Goal: Download file/media: Download file/media

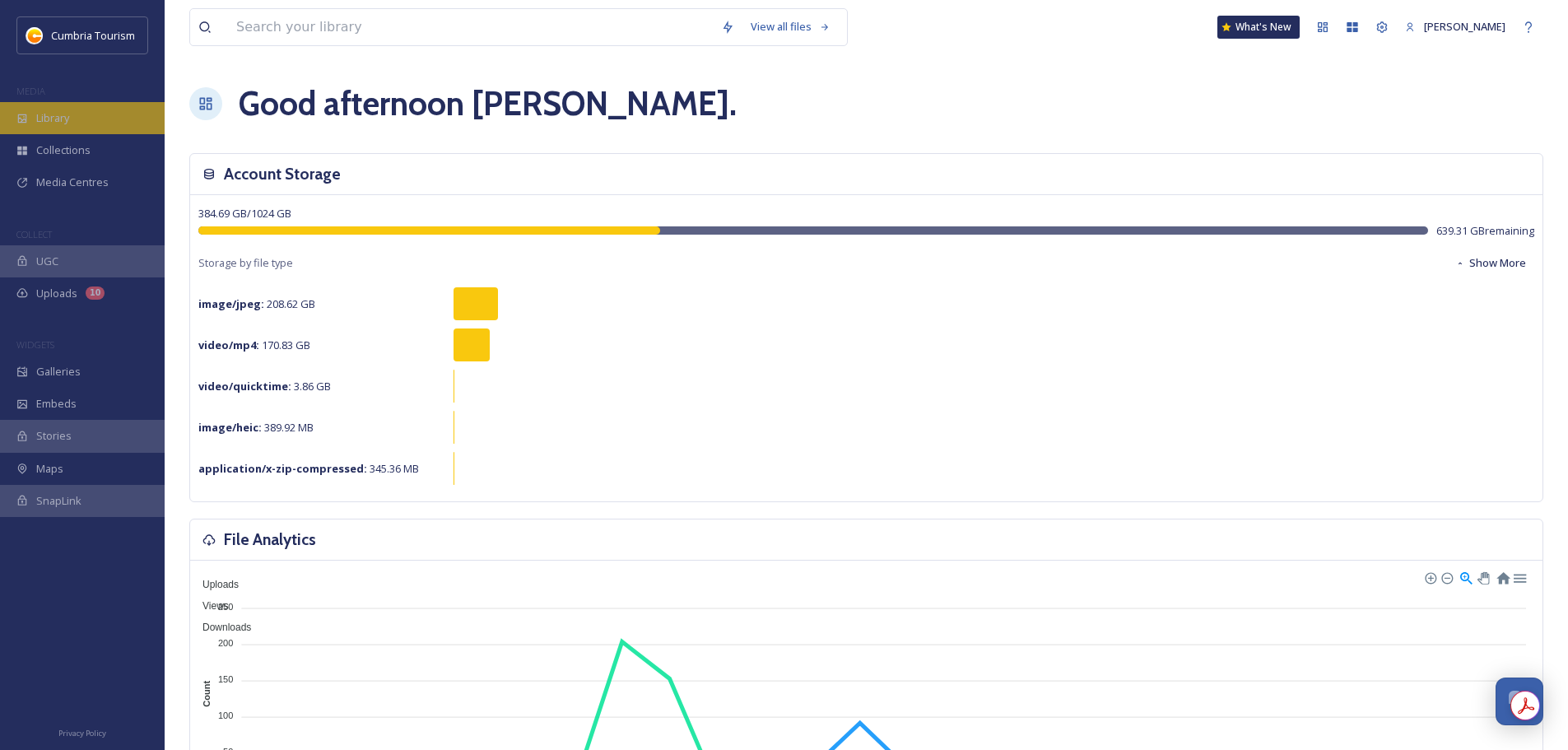
click at [117, 114] on div "Library" at bounding box center [82, 118] width 165 height 32
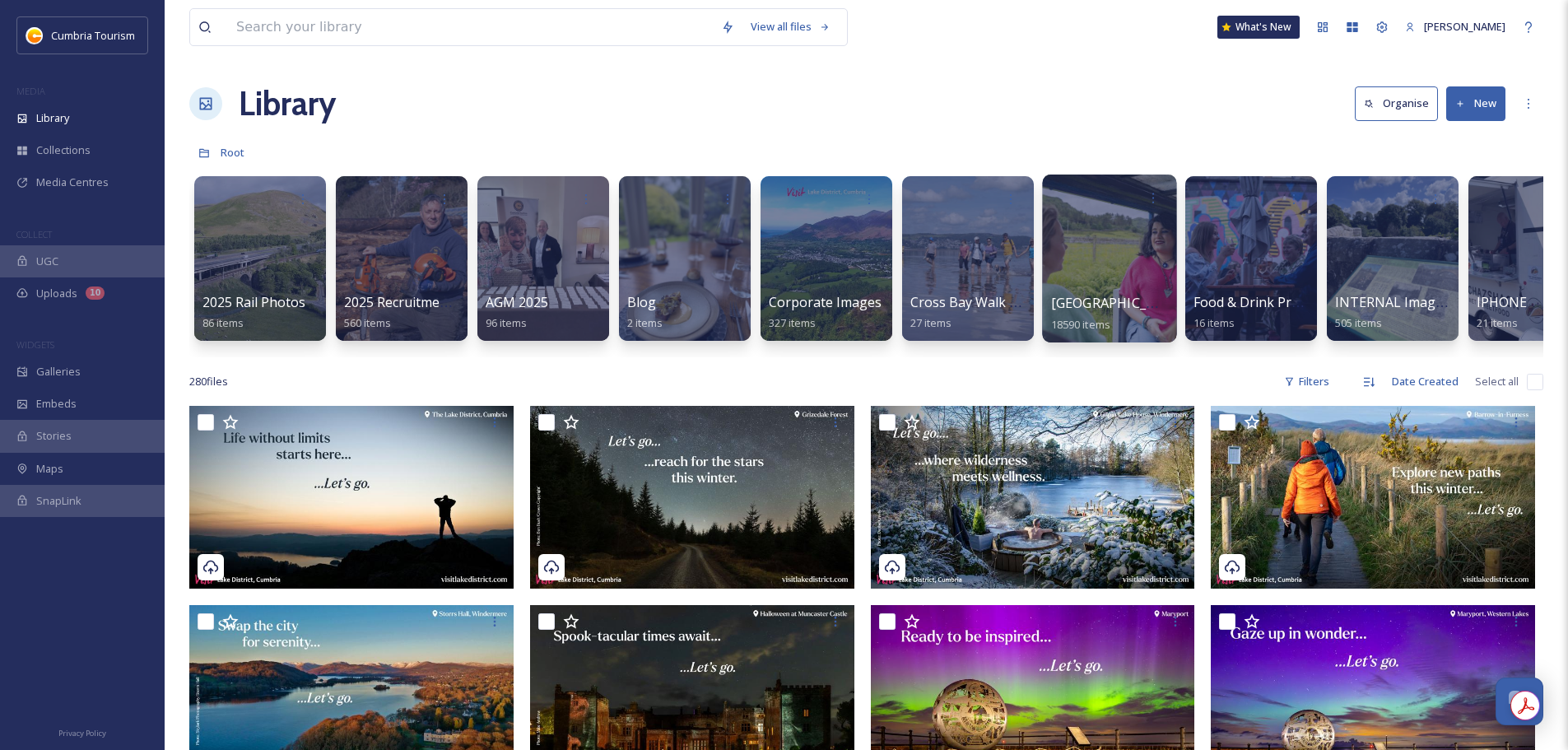
click at [1141, 308] on span "[GEOGRAPHIC_DATA]" at bounding box center [1118, 302] width 135 height 18
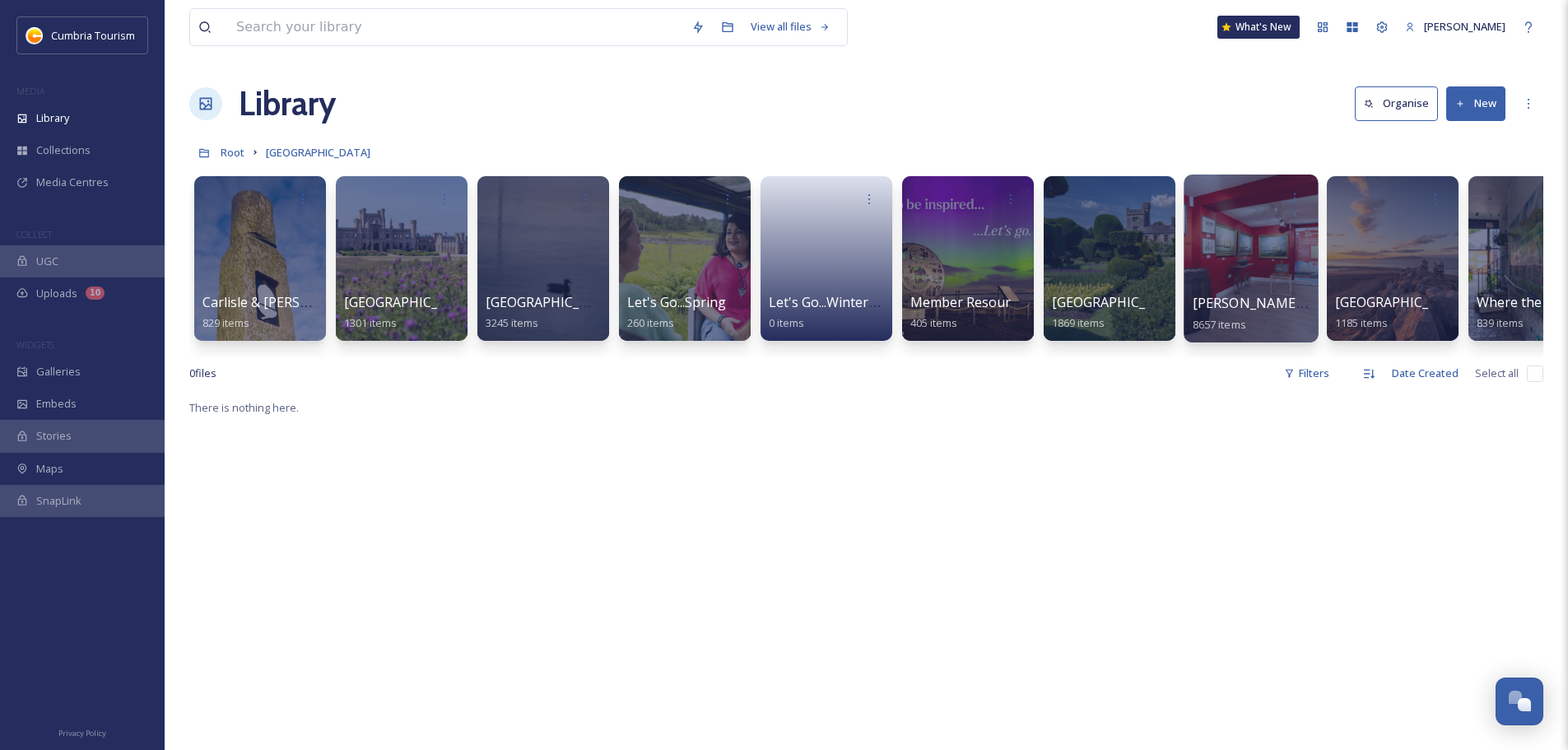
click at [1232, 304] on span "[PERSON_NAME] Uploads" at bounding box center [1274, 302] width 163 height 18
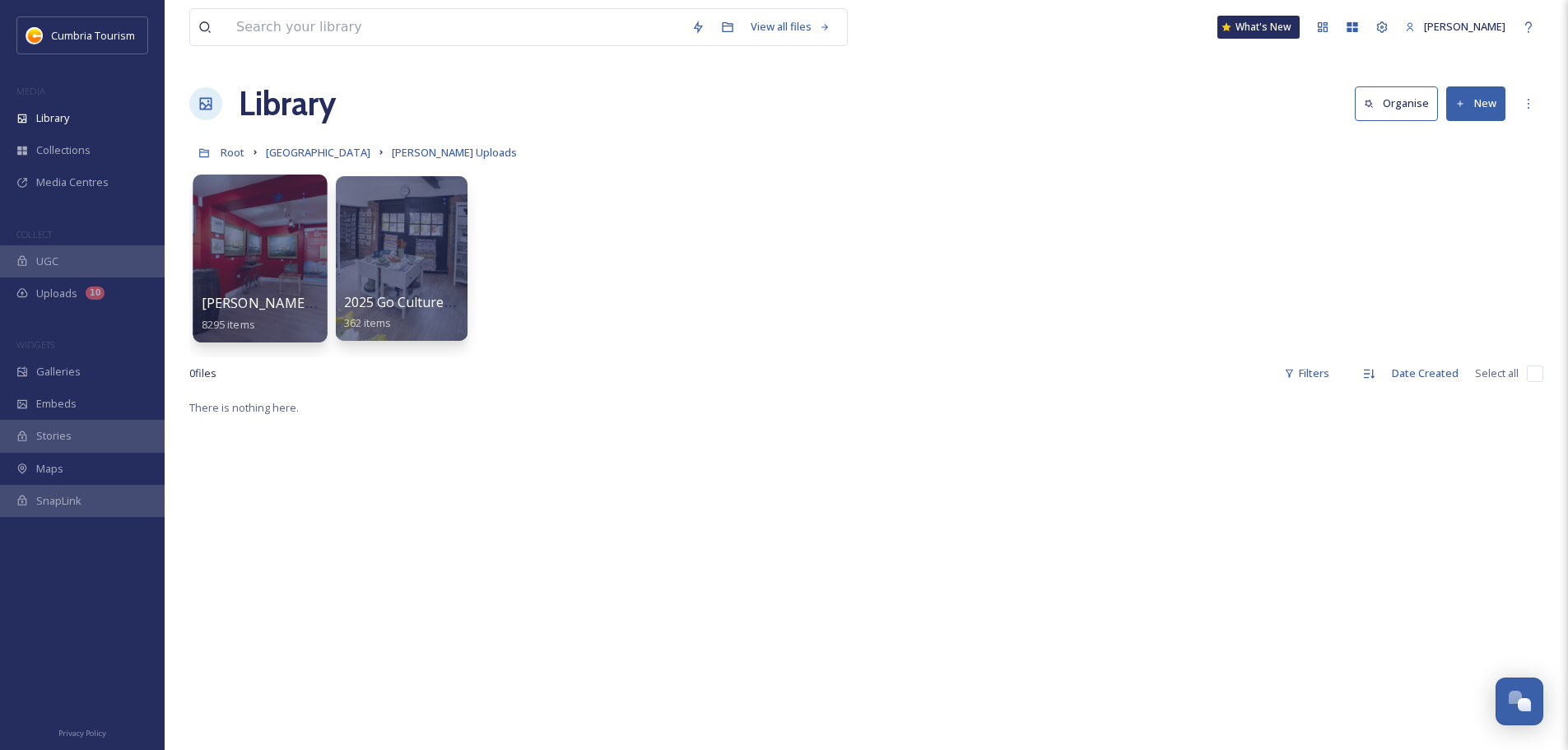
click at [232, 297] on span "[PERSON_NAME] Uploads - [DATE]" at bounding box center [312, 302] width 219 height 18
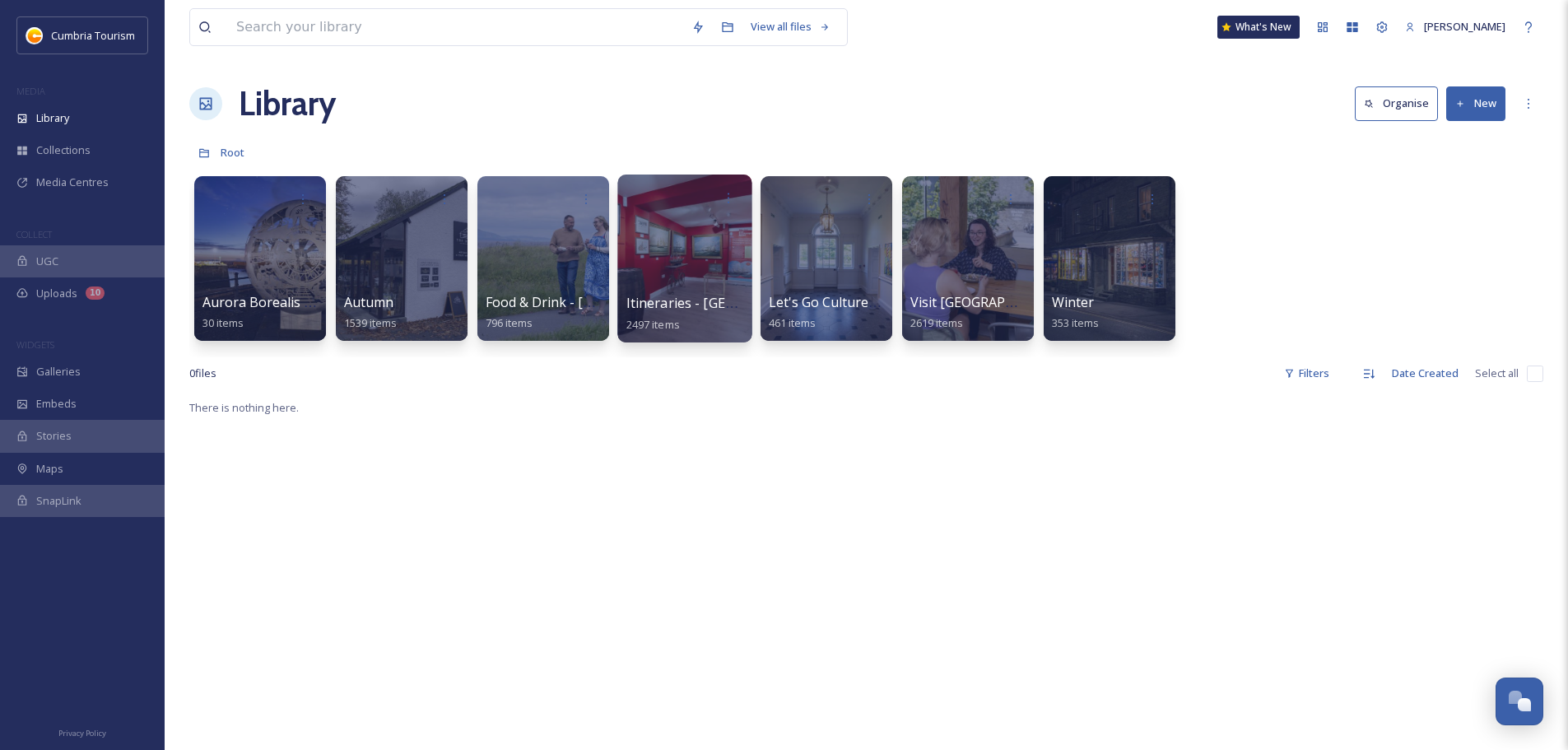
click at [699, 302] on span "Itineraries - [GEOGRAPHIC_DATA]" at bounding box center [733, 302] width 212 height 18
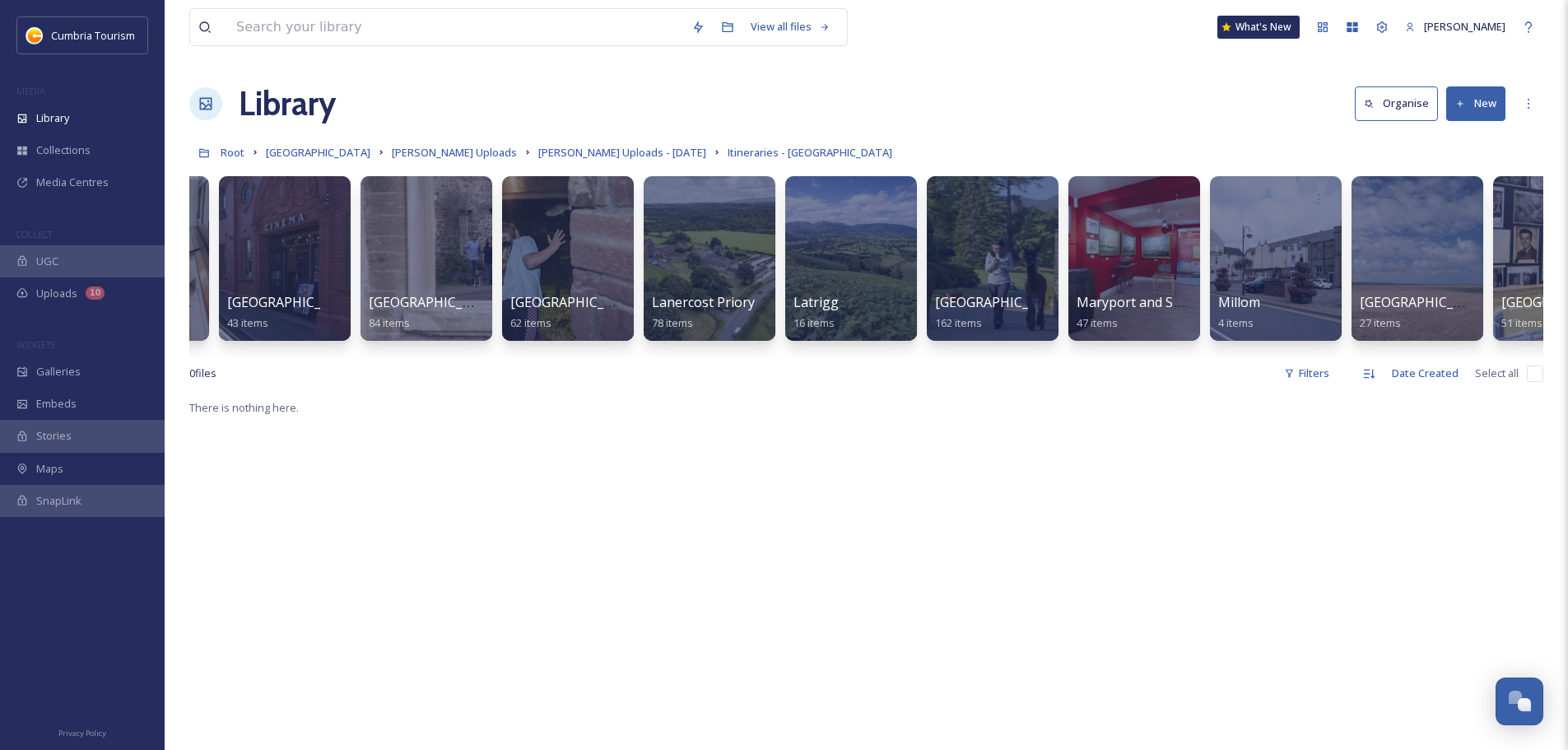
scroll to position [0, 3067]
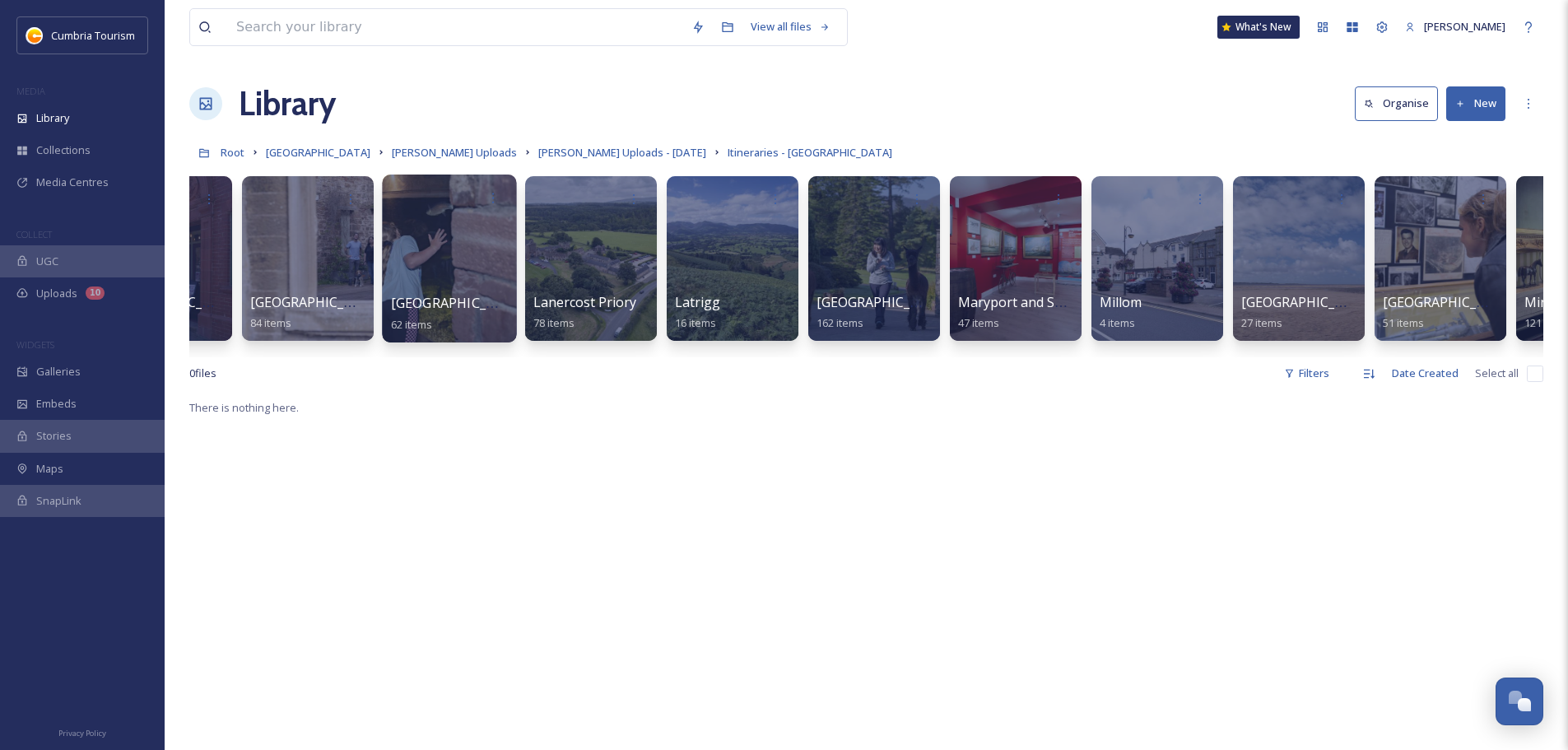
click at [427, 305] on span "[GEOGRAPHIC_DATA]" at bounding box center [458, 302] width 135 height 18
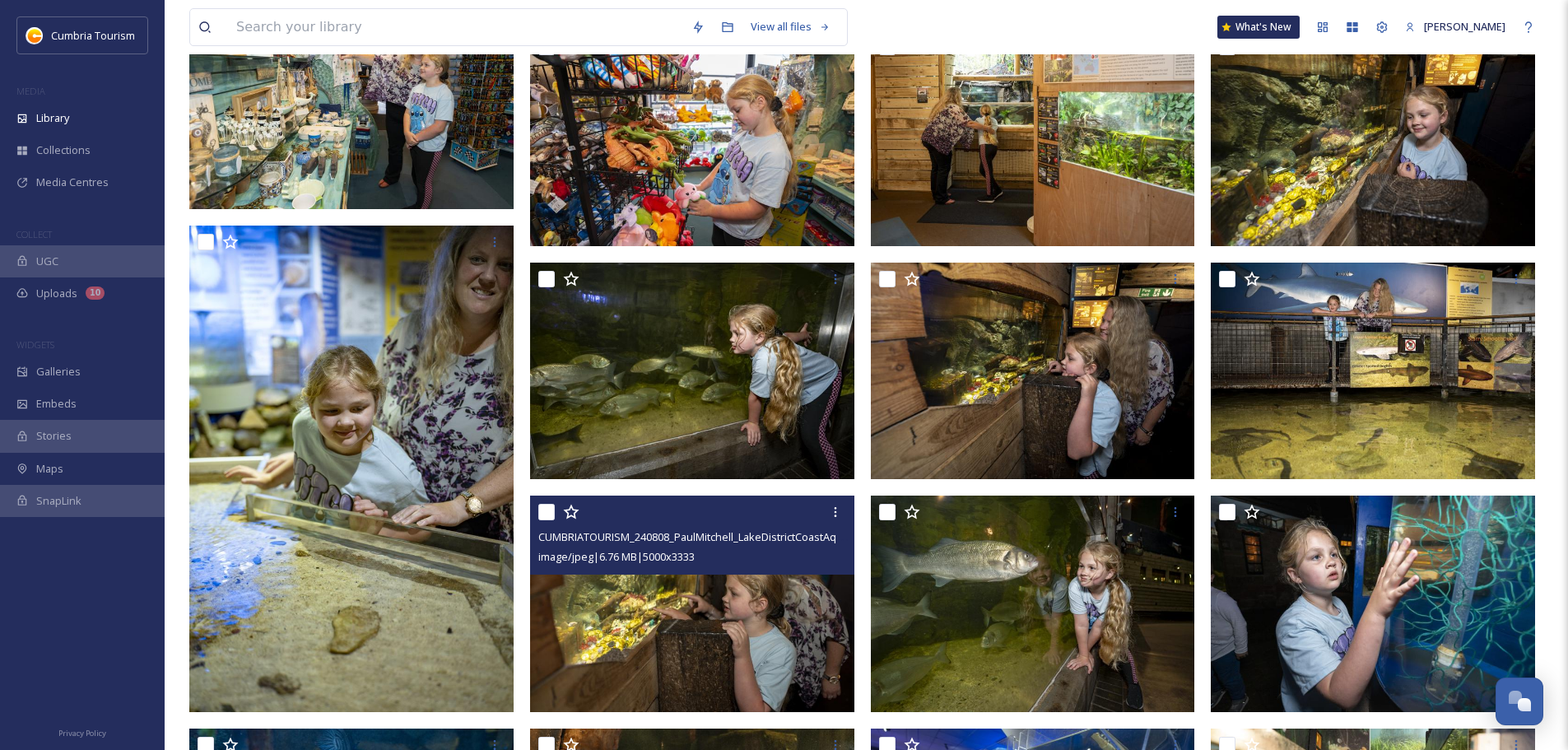
scroll to position [621, 0]
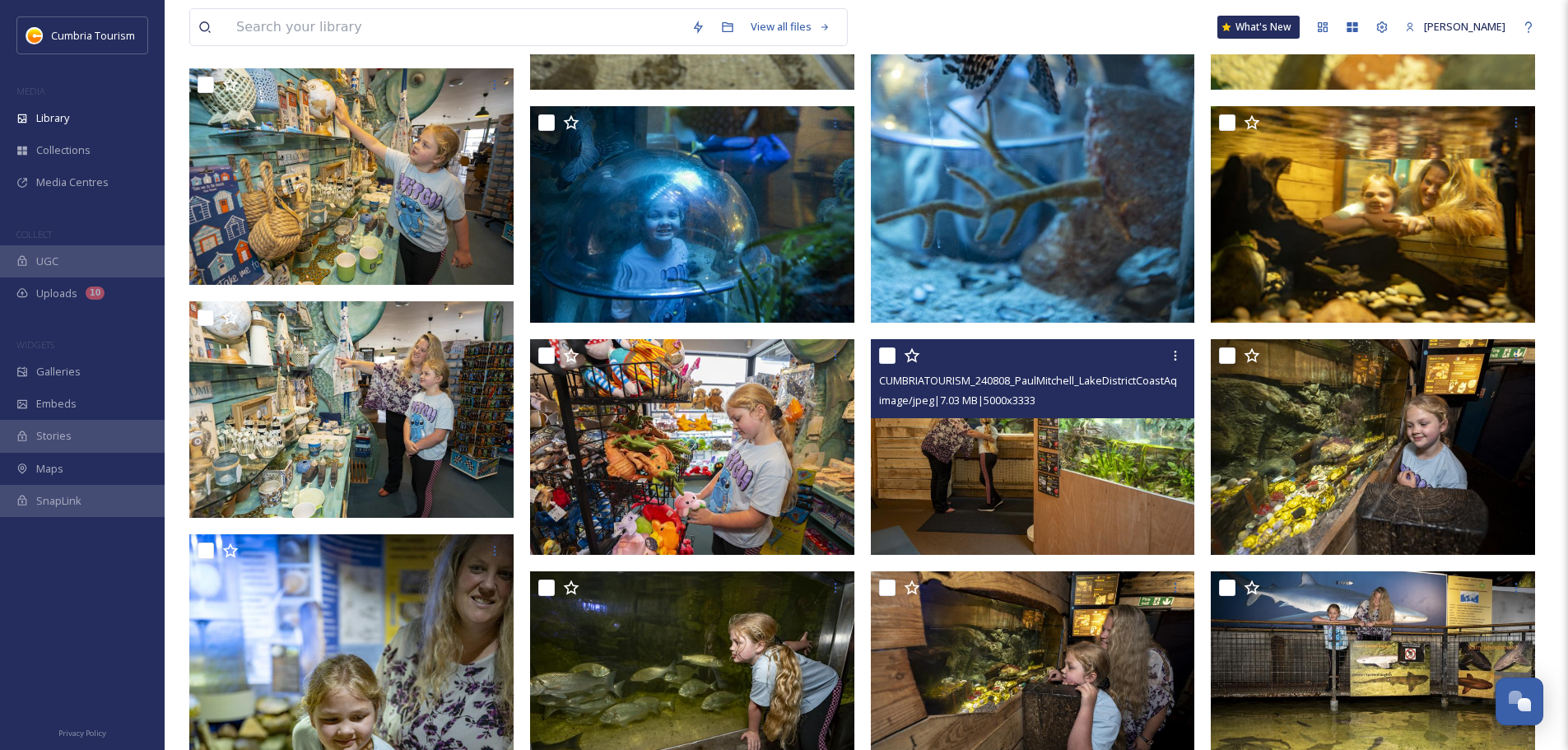
click at [1029, 471] on img at bounding box center [1033, 447] width 324 height 216
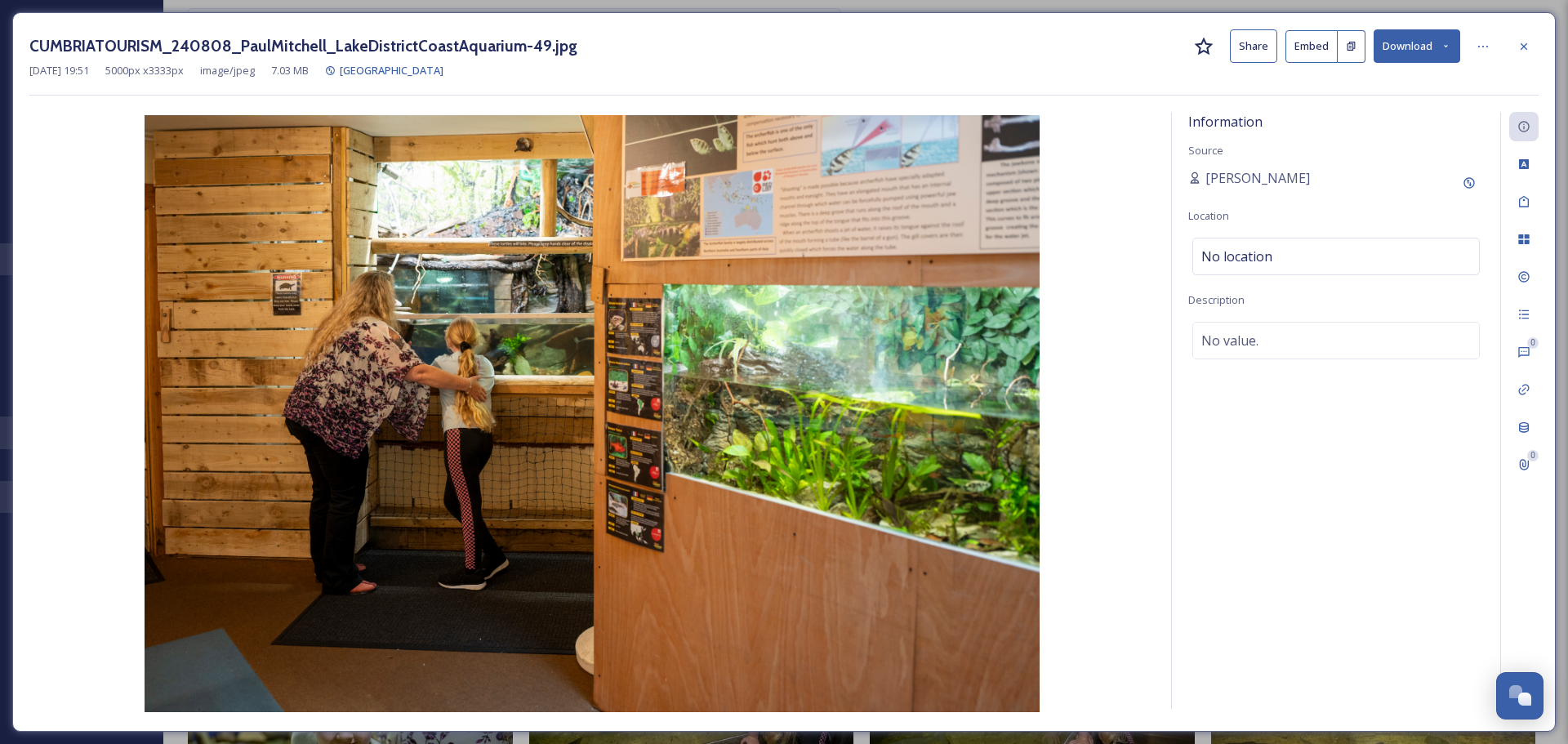
click at [1433, 37] on button "Download" at bounding box center [1417, 45] width 87 height 33
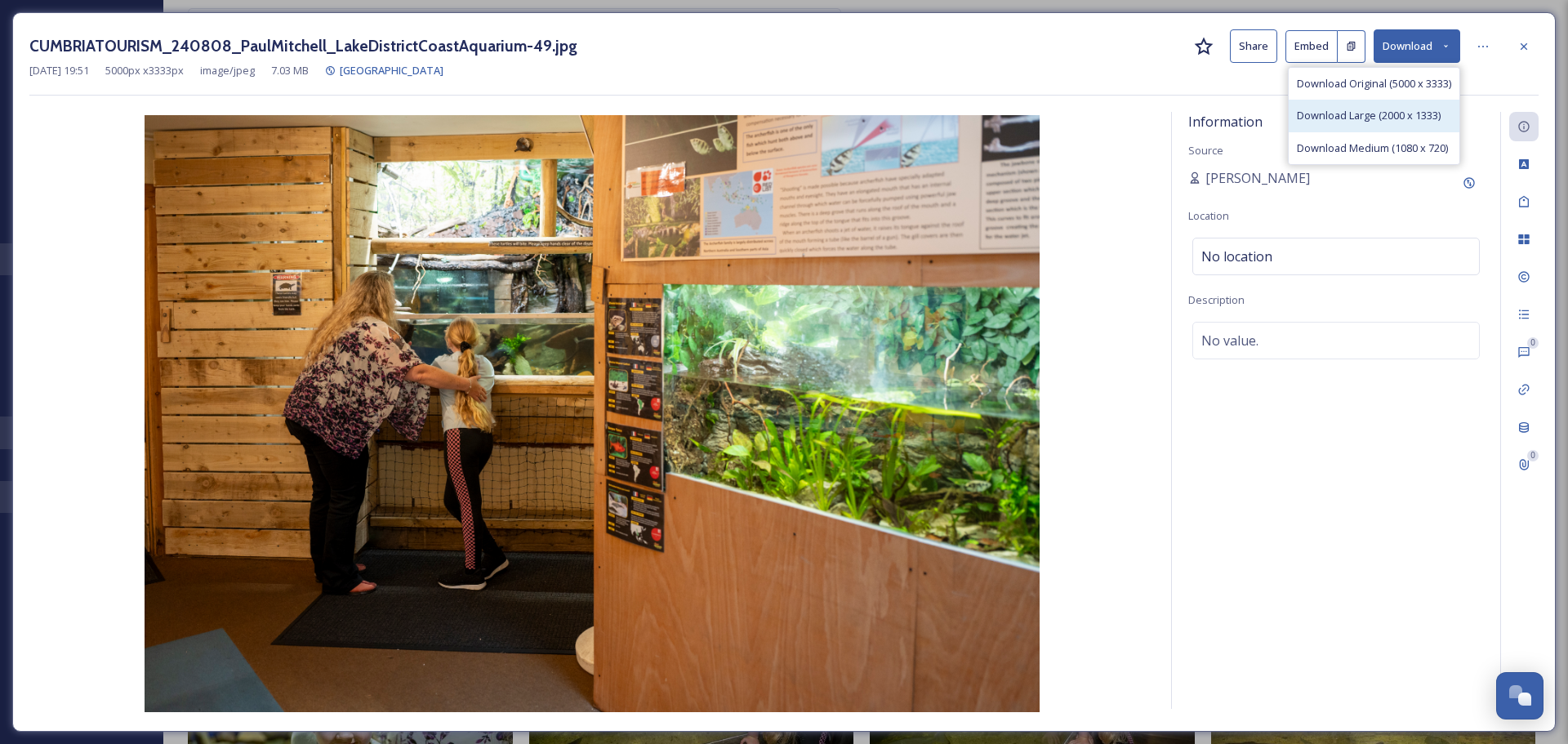
click at [1414, 112] on span "Download Large (2000 x 1333)" at bounding box center [1369, 115] width 144 height 15
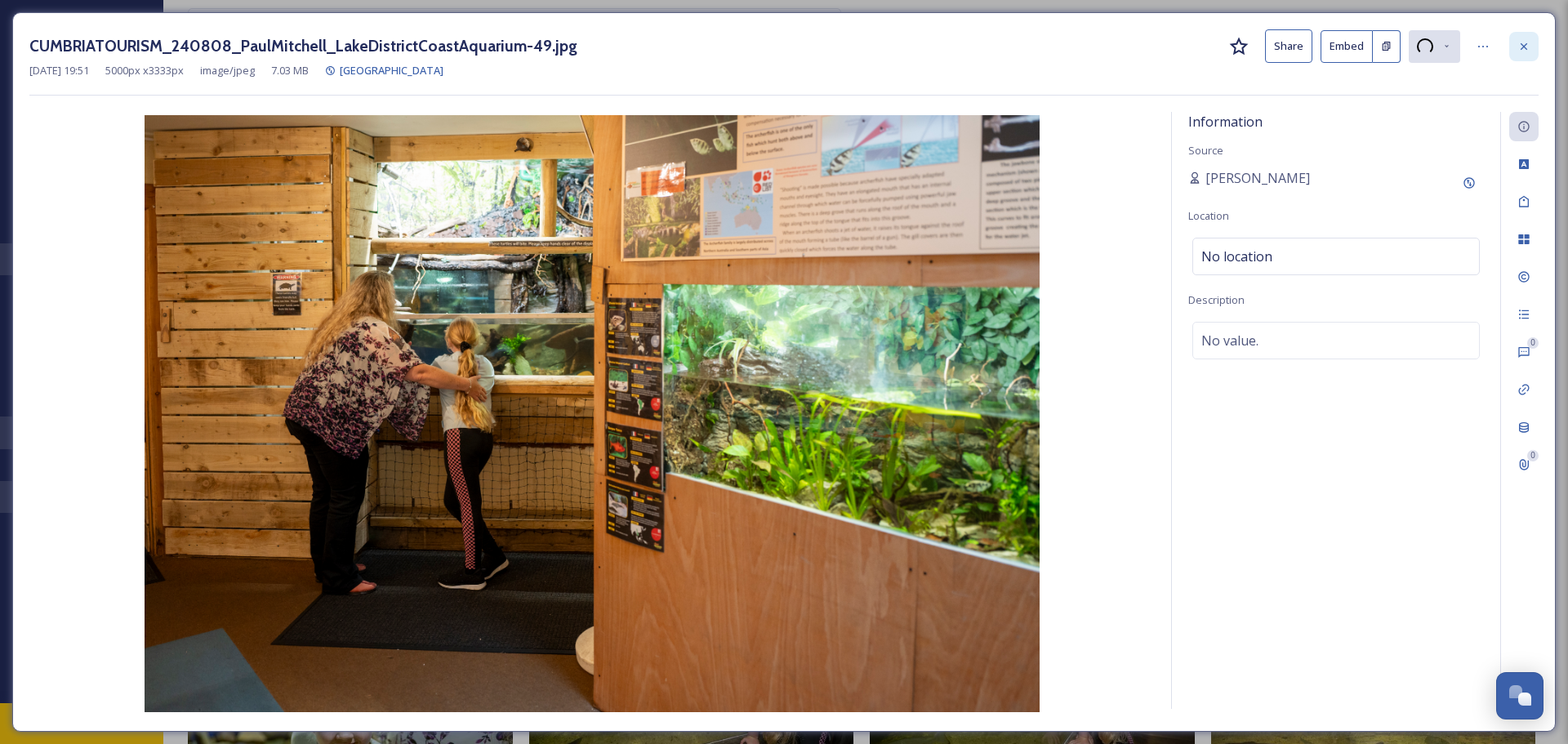
click at [1525, 45] on icon at bounding box center [1524, 45] width 7 height 7
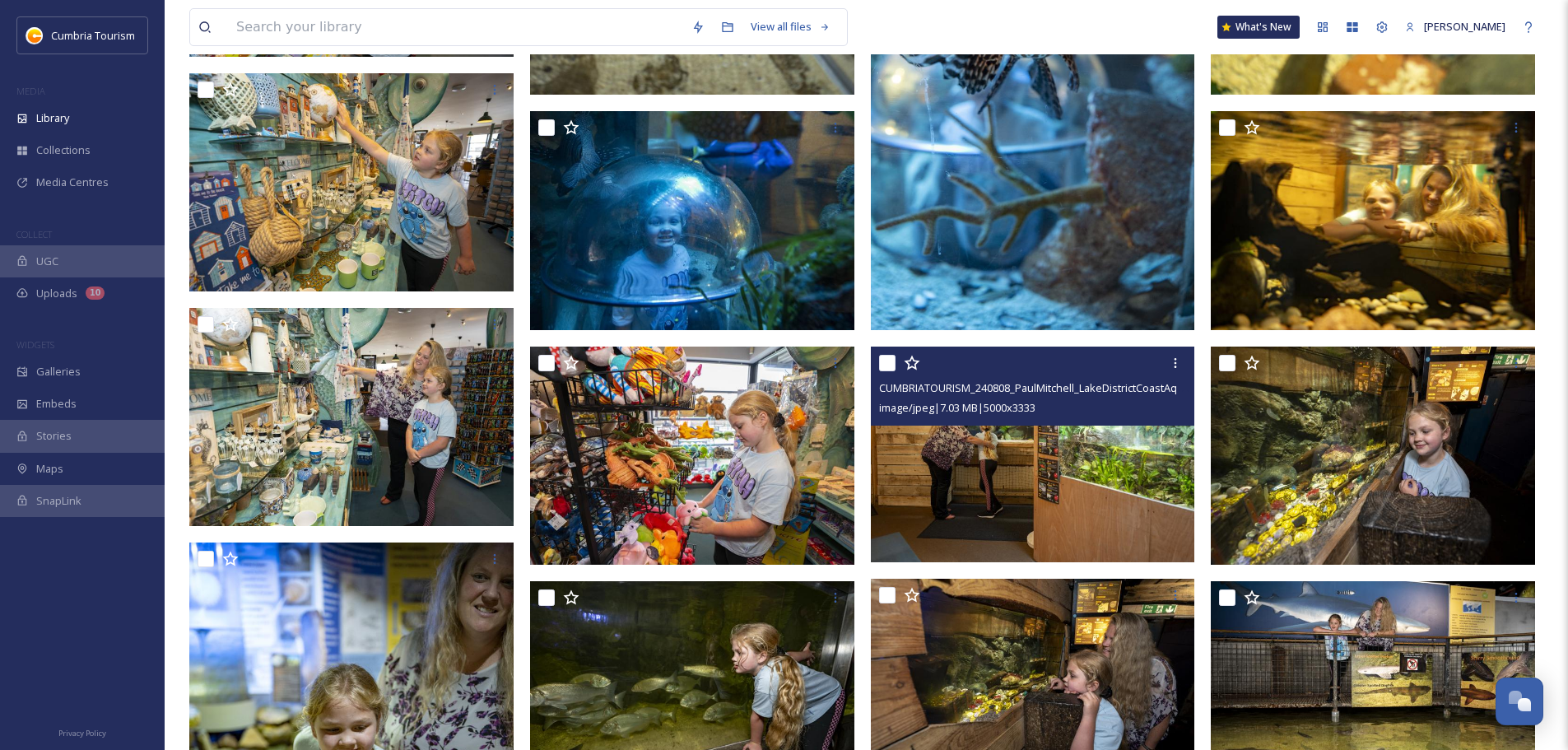
scroll to position [6467, 0]
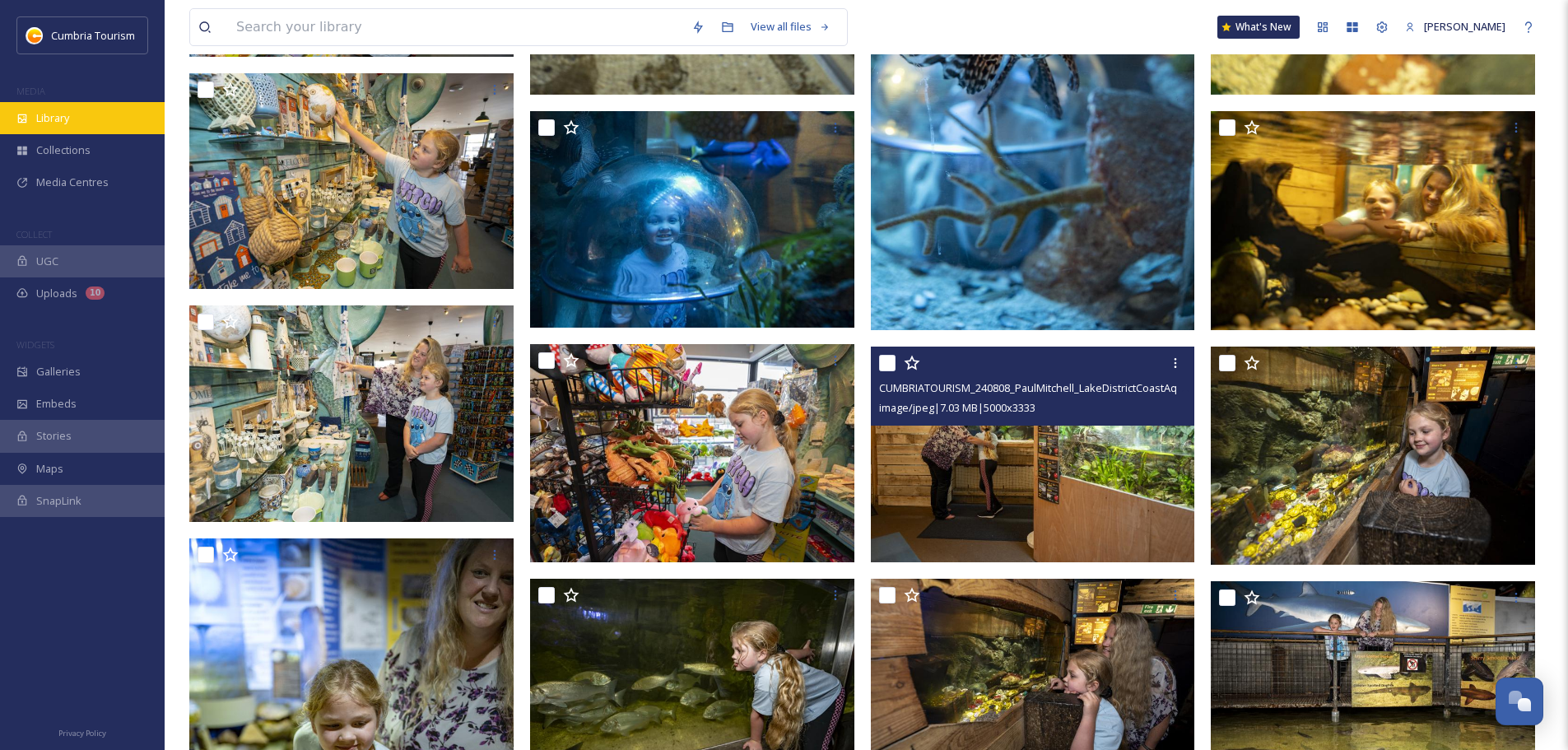
click at [84, 121] on div "Library" at bounding box center [82, 118] width 165 height 32
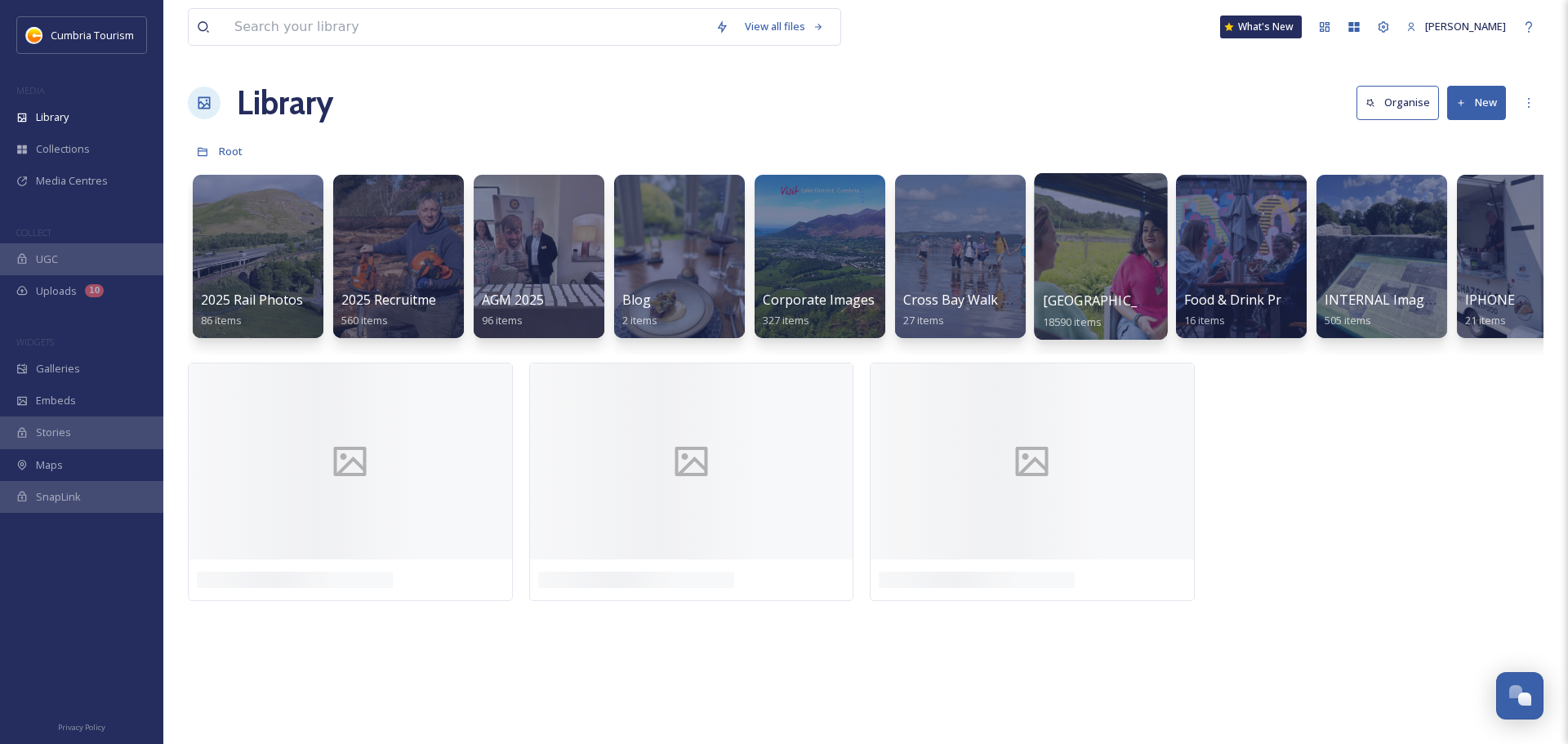
click at [1132, 280] on div at bounding box center [1100, 256] width 133 height 166
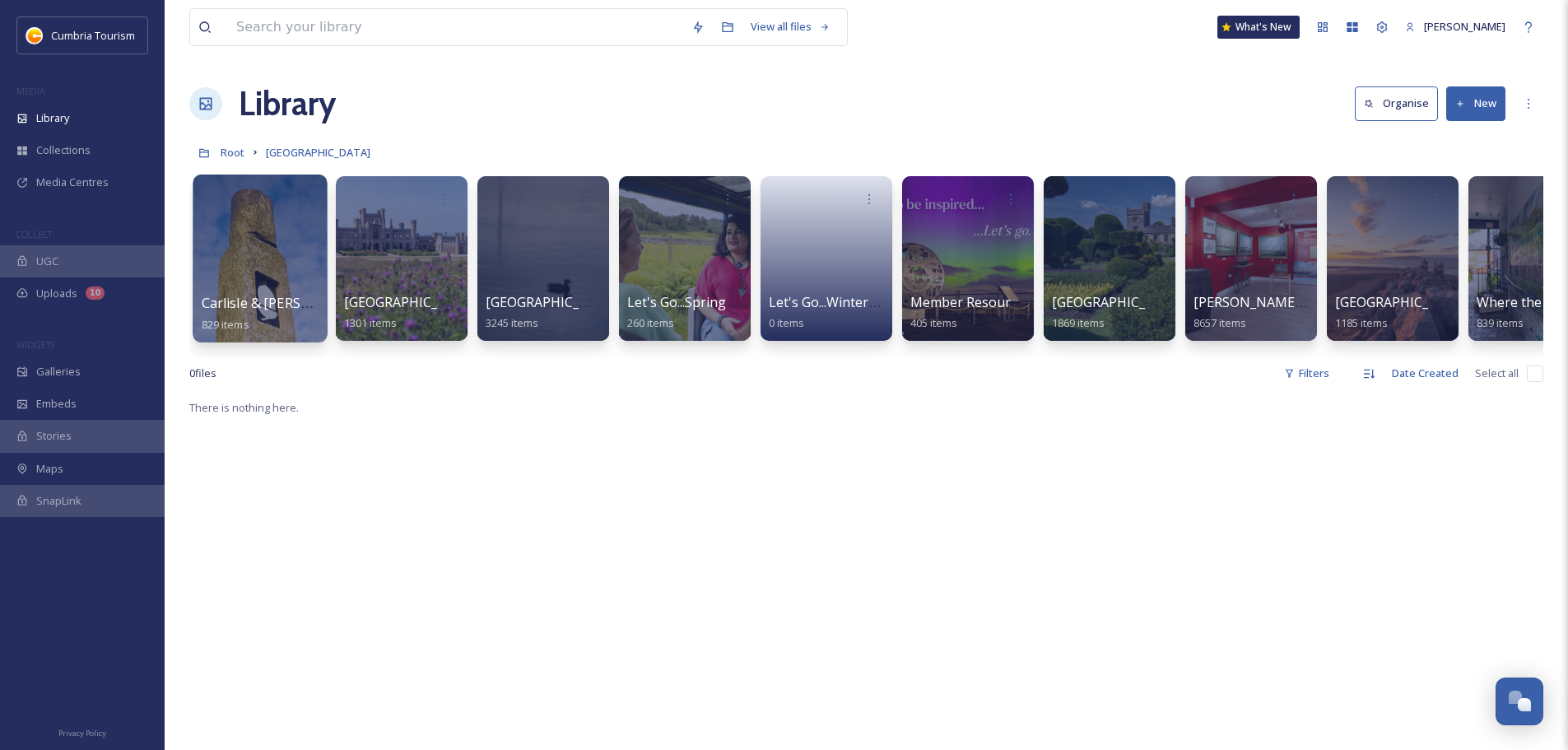
click at [278, 298] on span "Carlisle & [PERSON_NAME]'s Wall" at bounding box center [307, 302] width 210 height 18
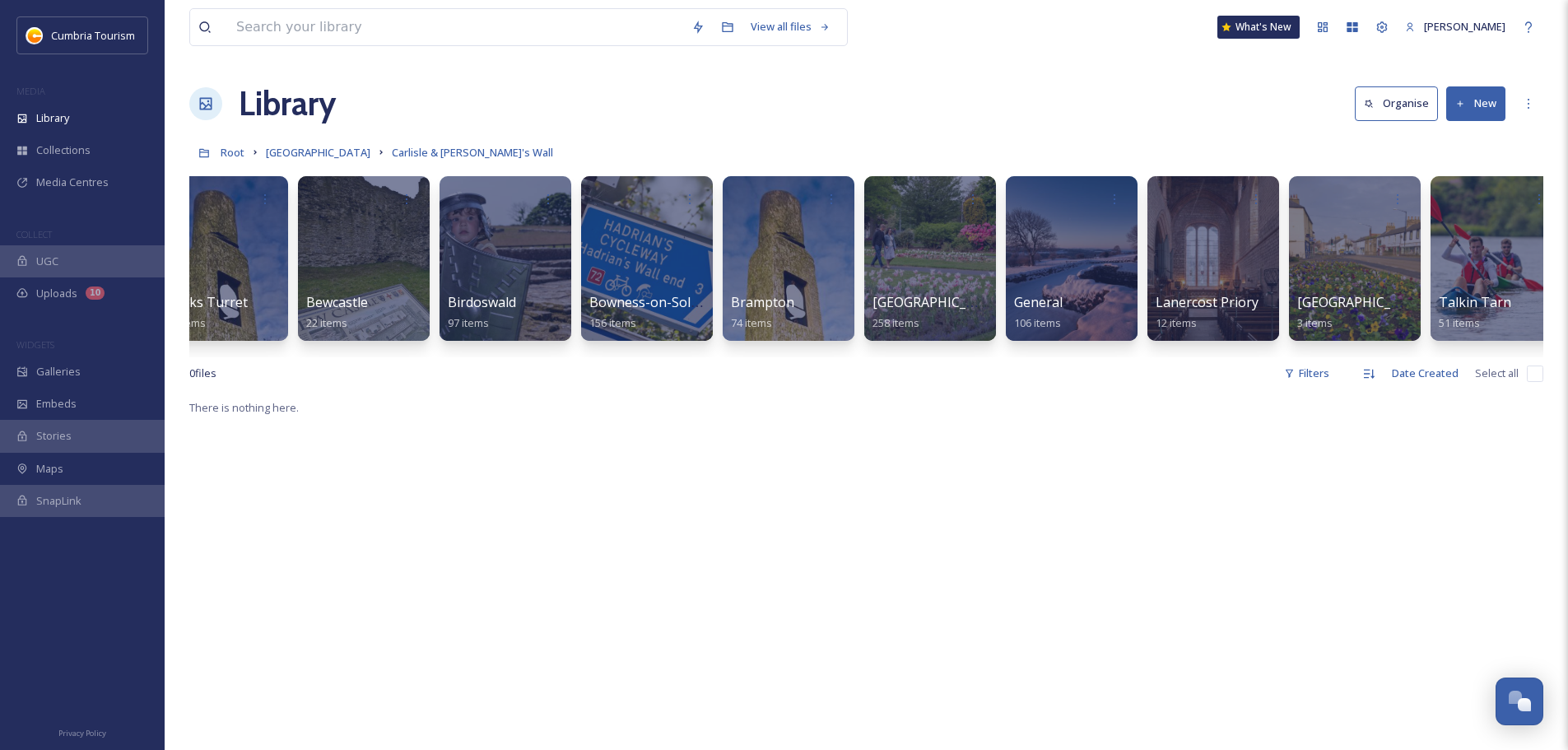
scroll to position [0, 487]
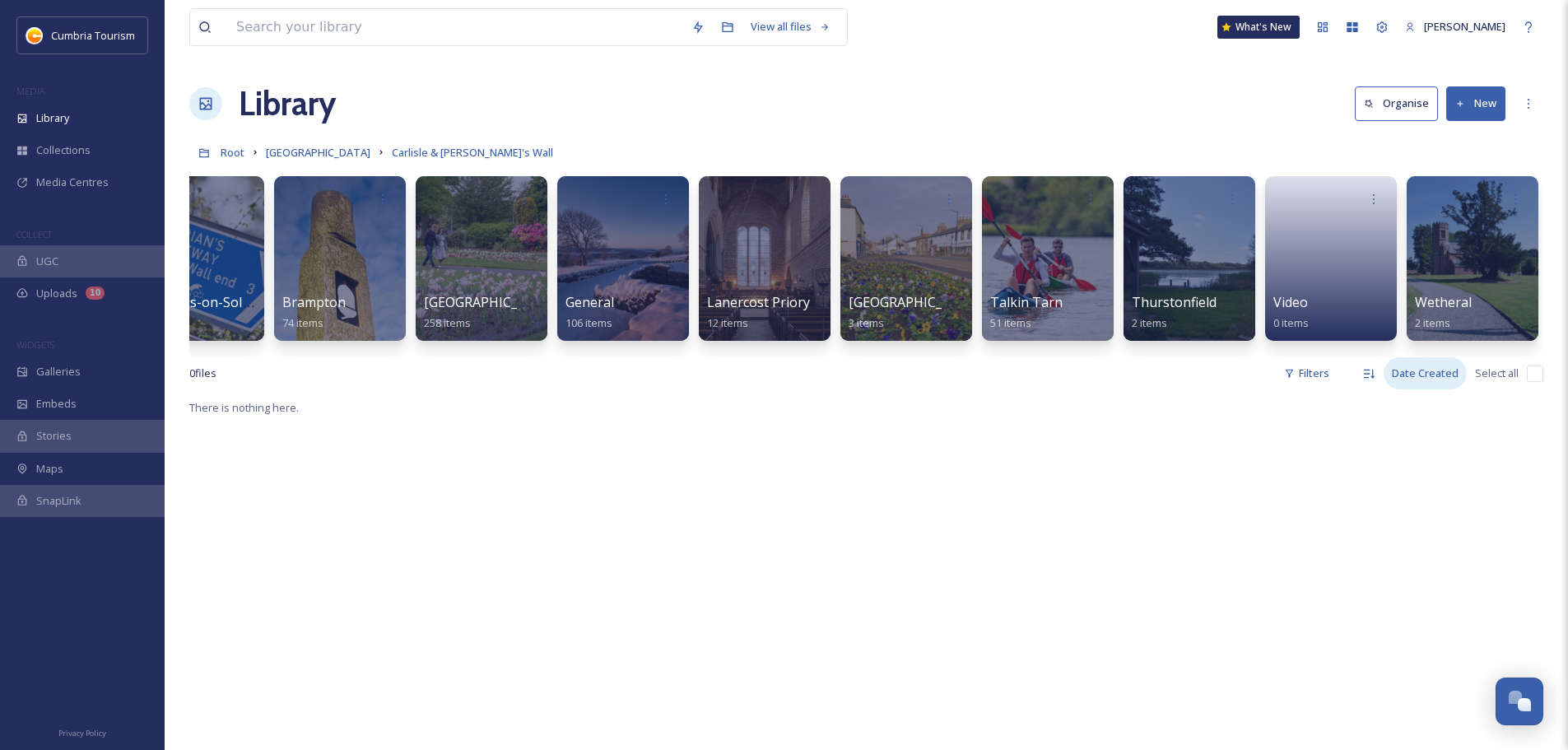
drag, startPoint x: 1443, startPoint y: 382, endPoint x: 1400, endPoint y: 375, distance: 43.6
click at [1442, 382] on div "Date Created" at bounding box center [1425, 374] width 83 height 32
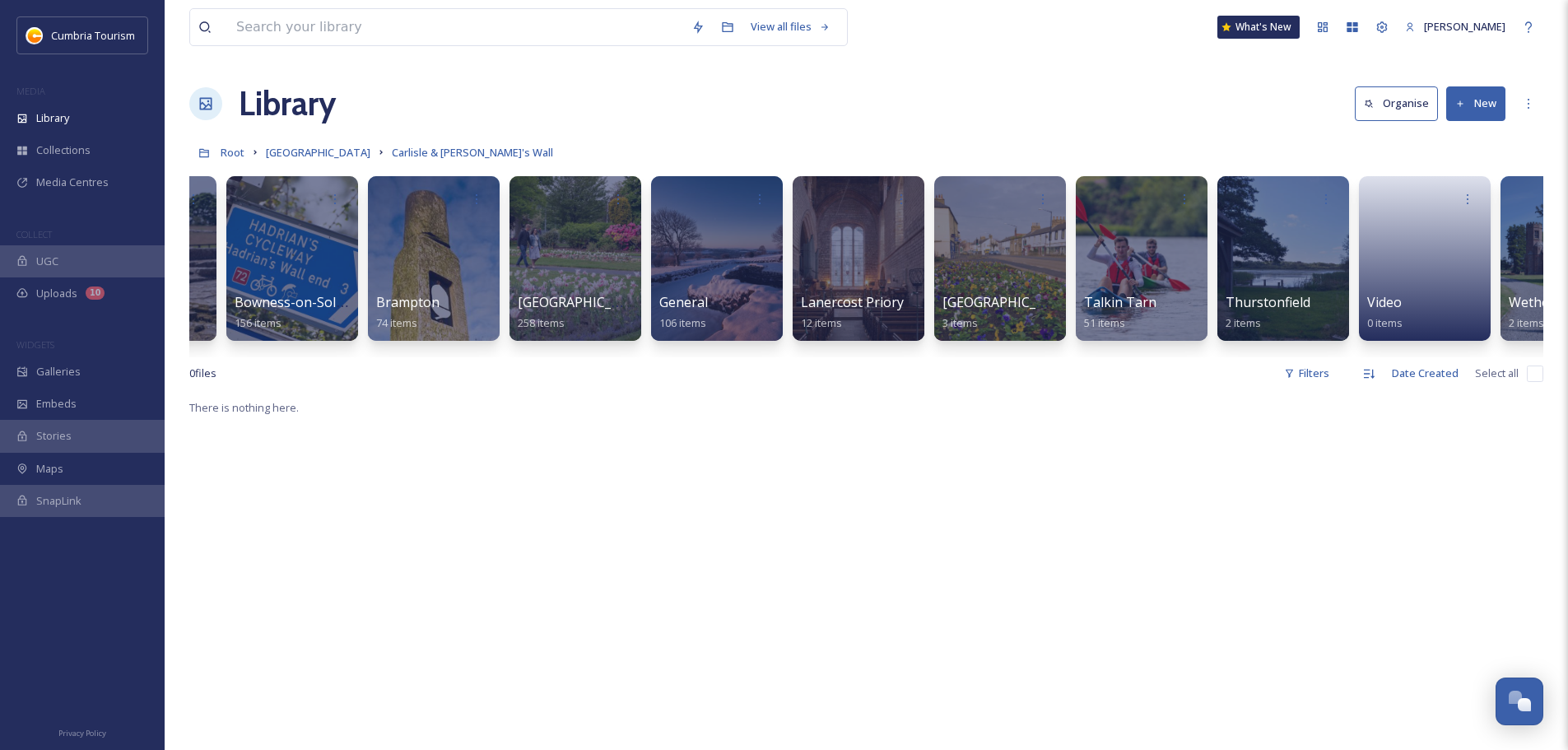
scroll to position [0, 0]
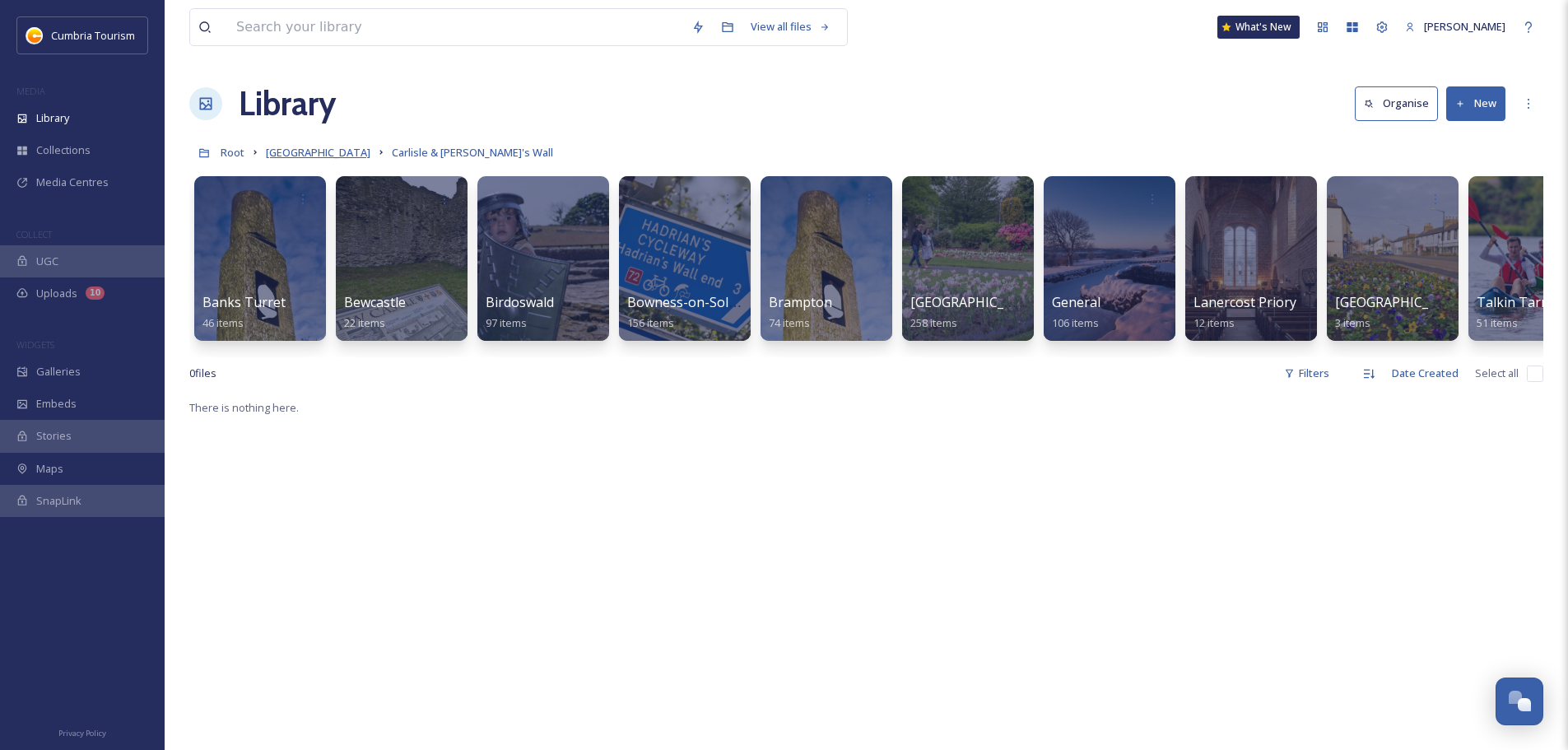
click at [344, 149] on span "[GEOGRAPHIC_DATA]" at bounding box center [318, 152] width 105 height 15
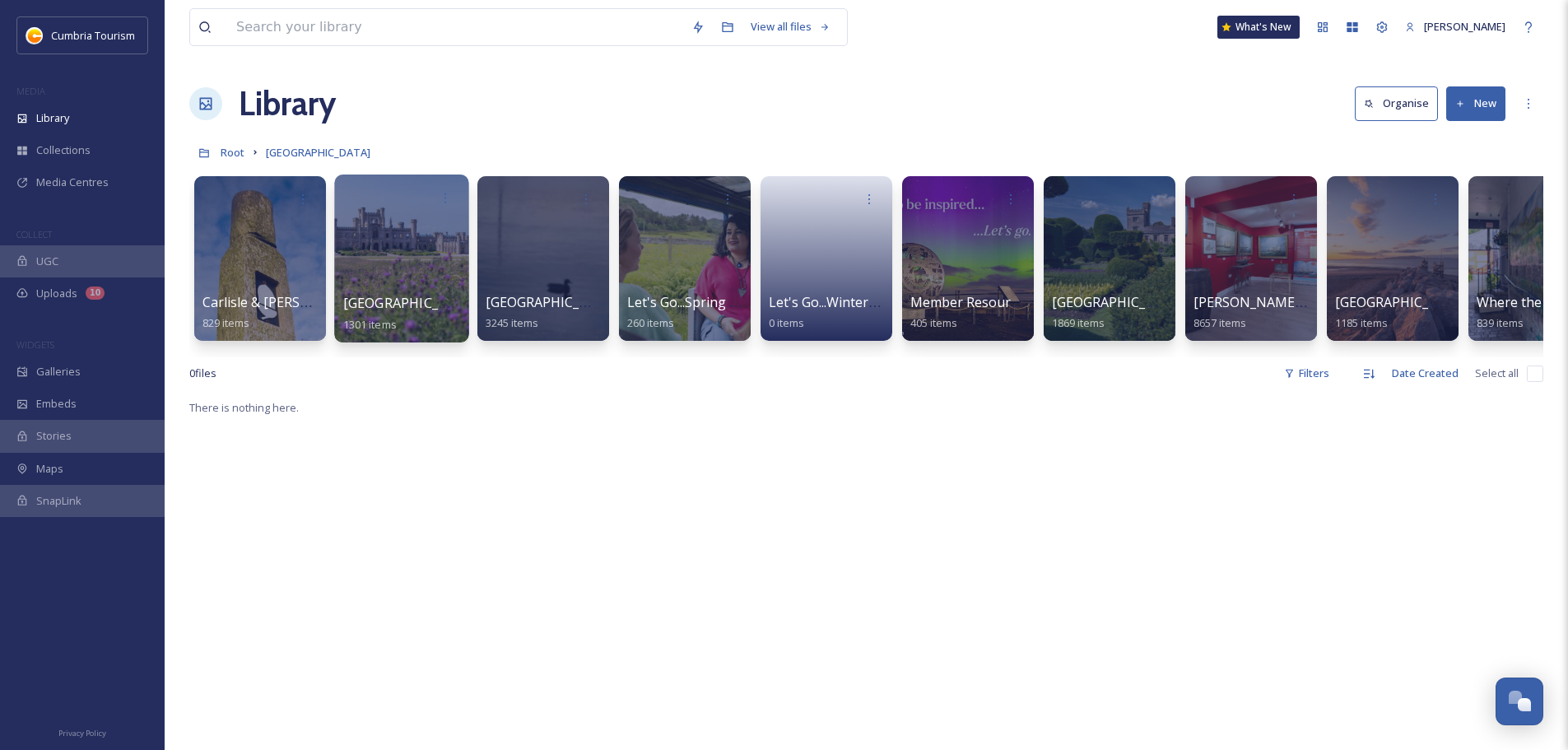
click at [414, 299] on span "[GEOGRAPHIC_DATA] & [GEOGRAPHIC_DATA]" at bounding box center [486, 302] width 287 height 18
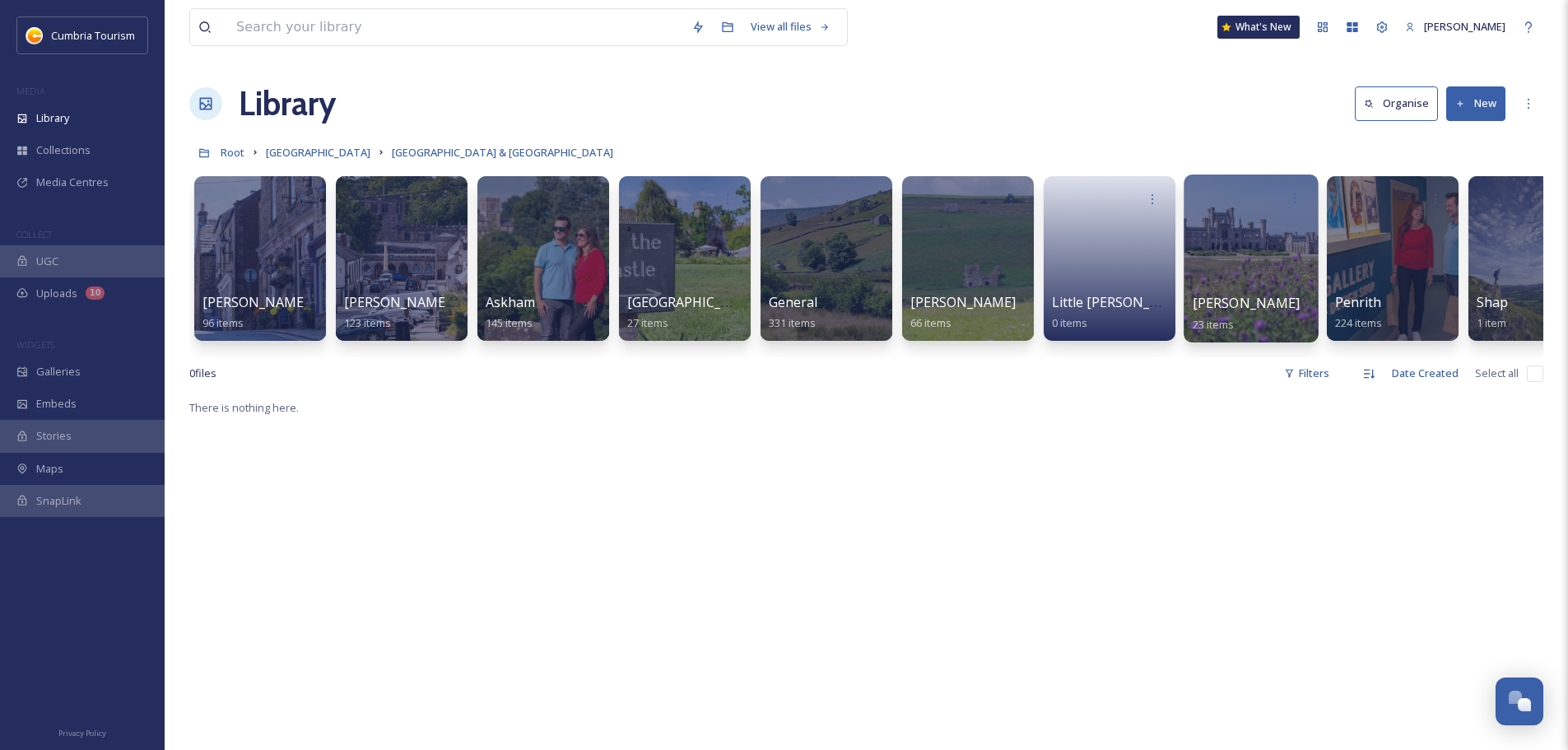
click at [1224, 293] on div at bounding box center [1251, 258] width 134 height 168
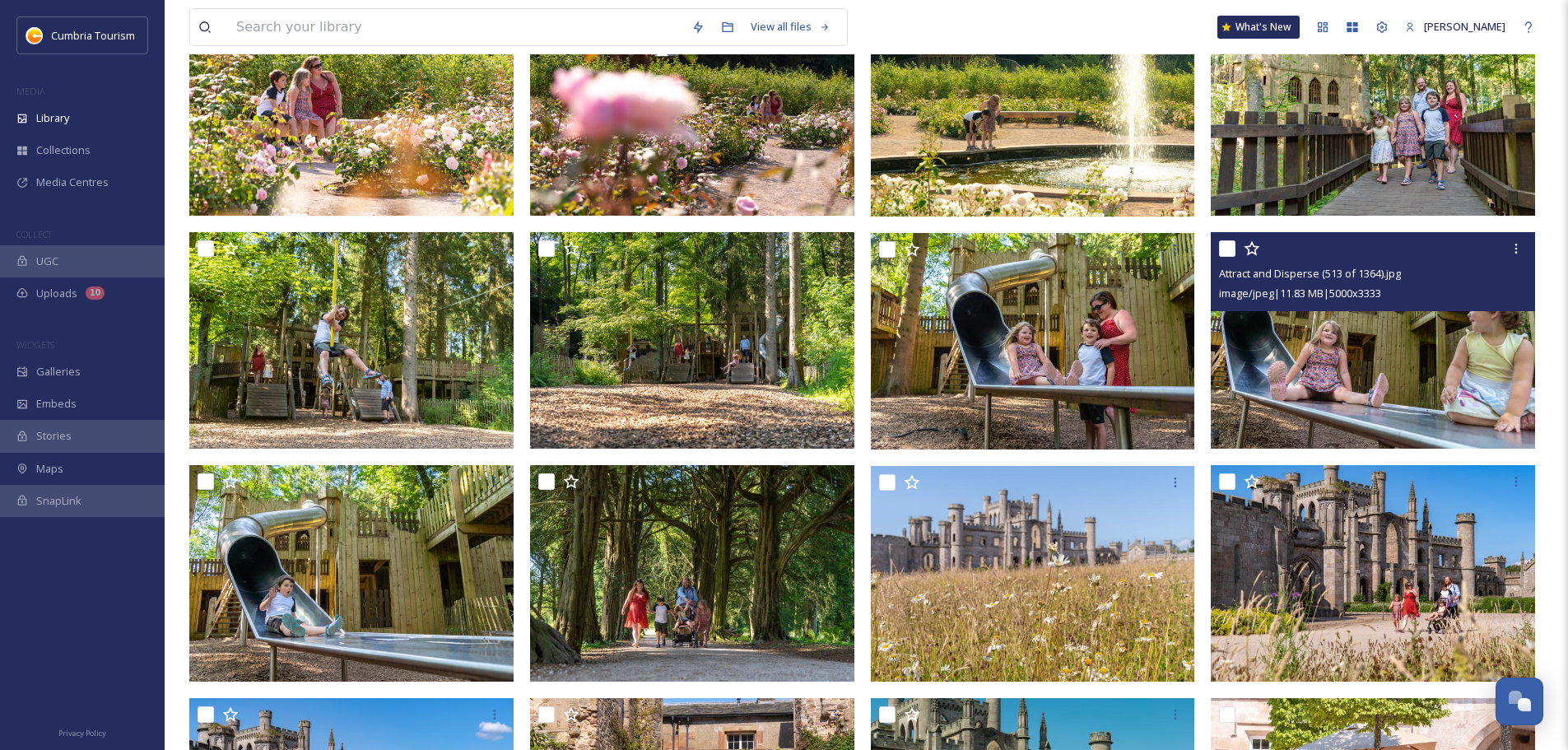
scroll to position [225, 0]
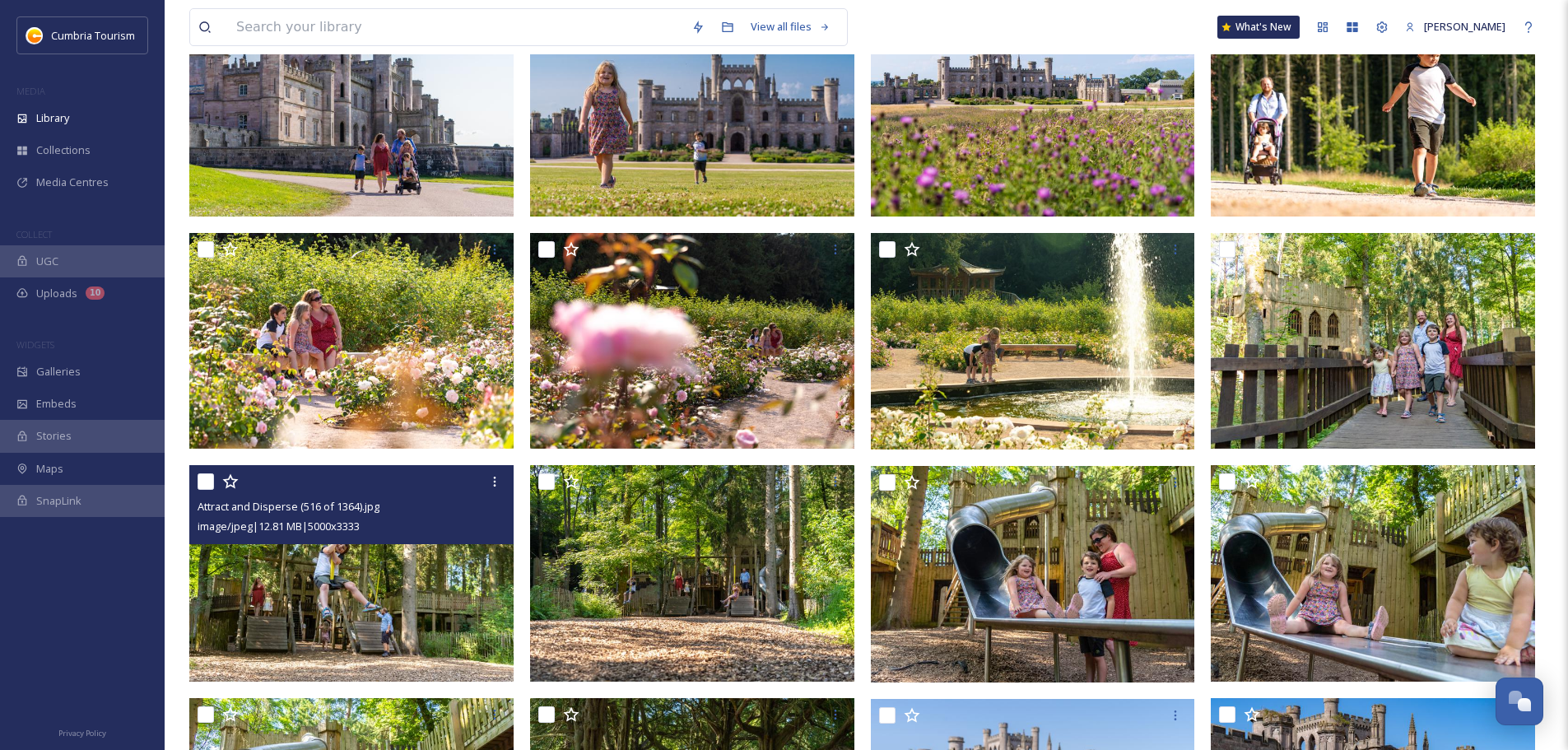
click at [422, 592] on img at bounding box center [352, 573] width 324 height 216
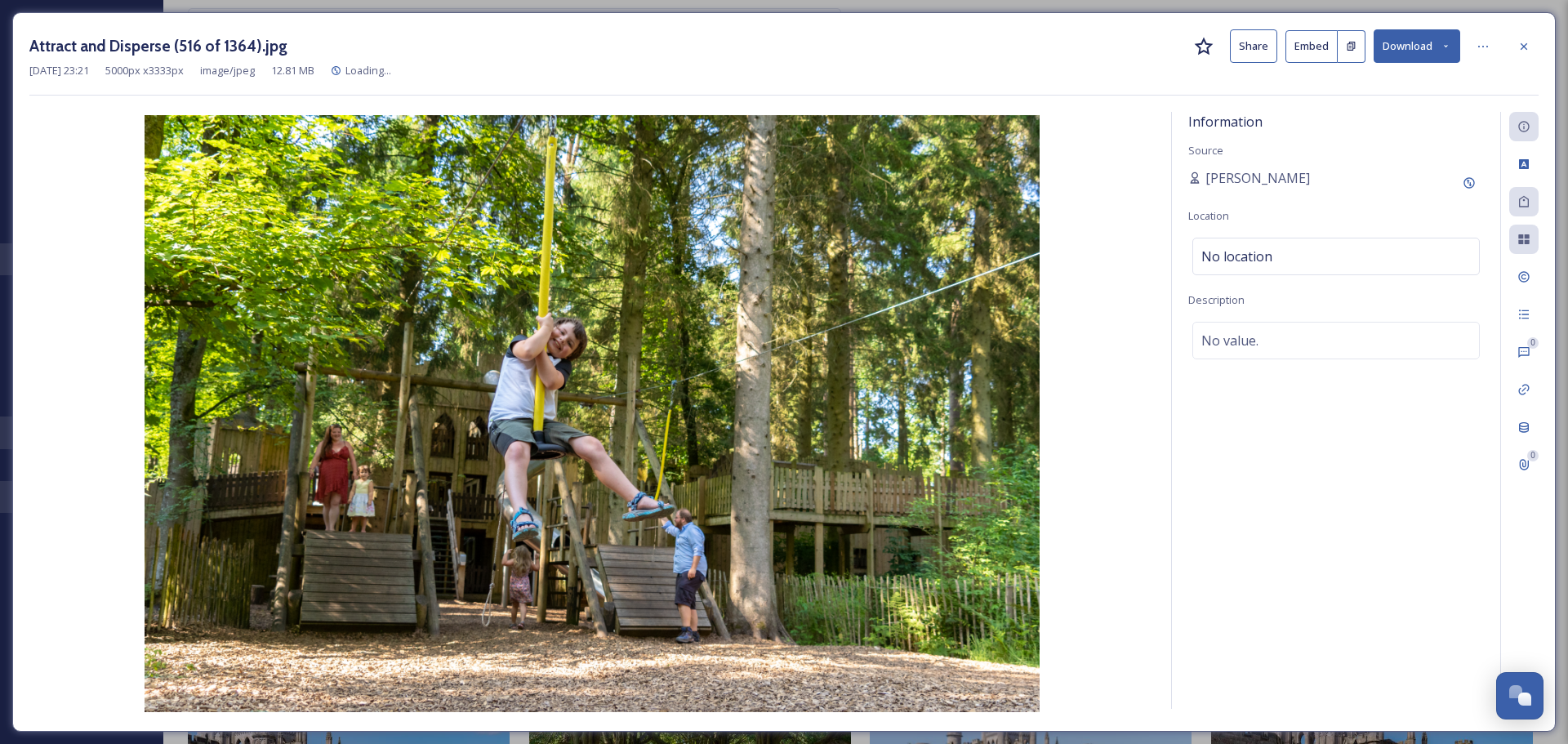
click at [1413, 38] on button "Download" at bounding box center [1417, 45] width 87 height 33
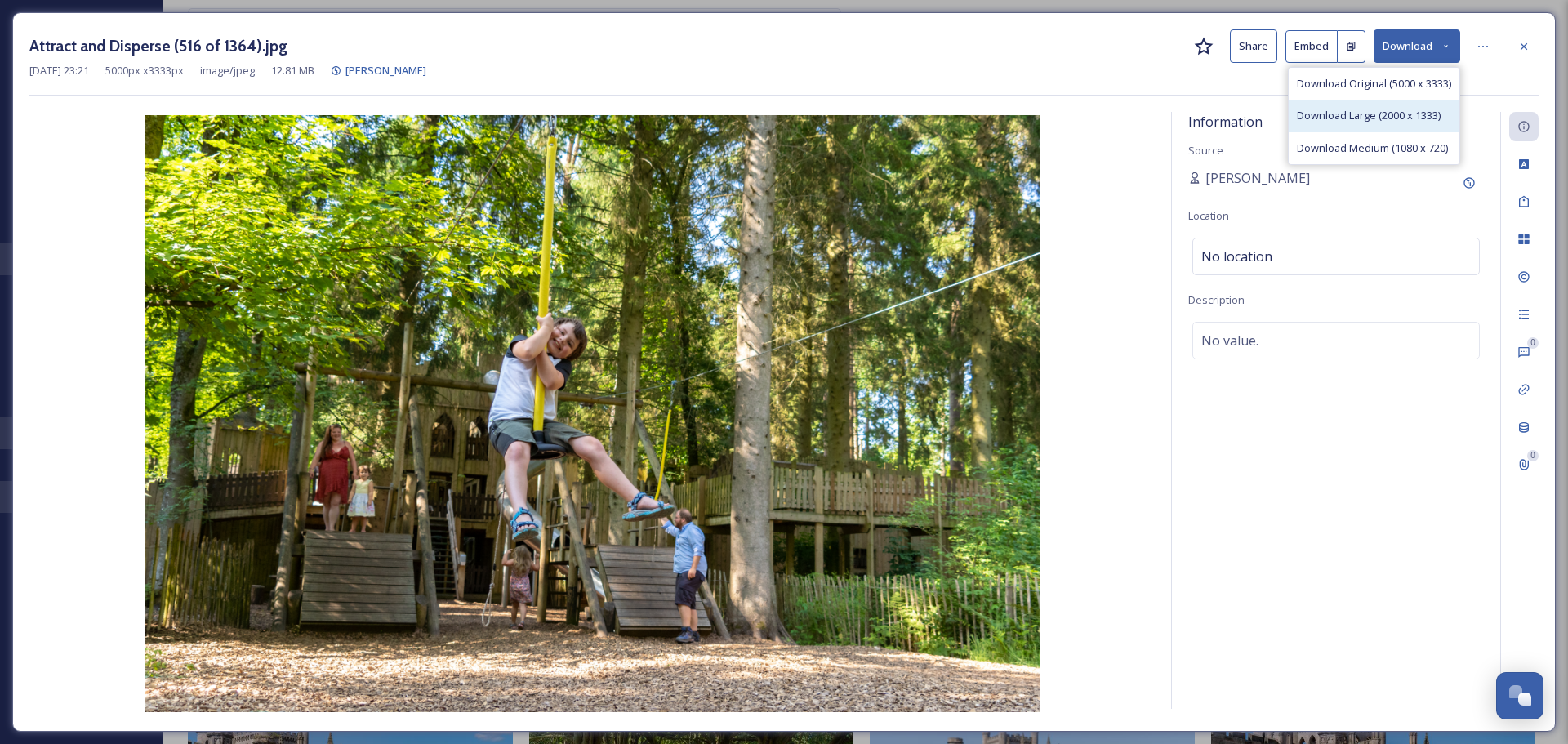
click at [1390, 113] on span "Download Large (2000 x 1333)" at bounding box center [1369, 115] width 144 height 15
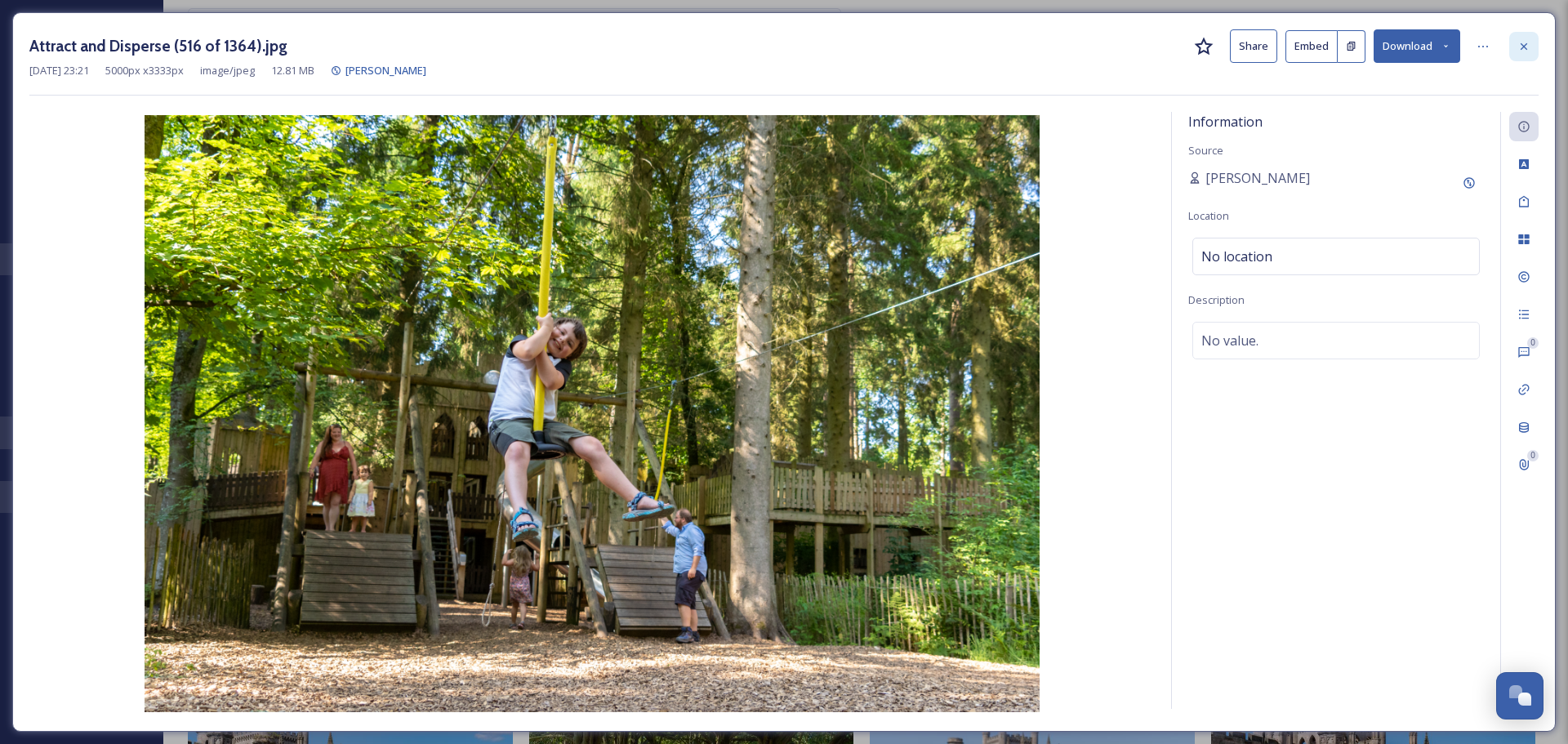
click at [1525, 48] on icon at bounding box center [1525, 46] width 13 height 13
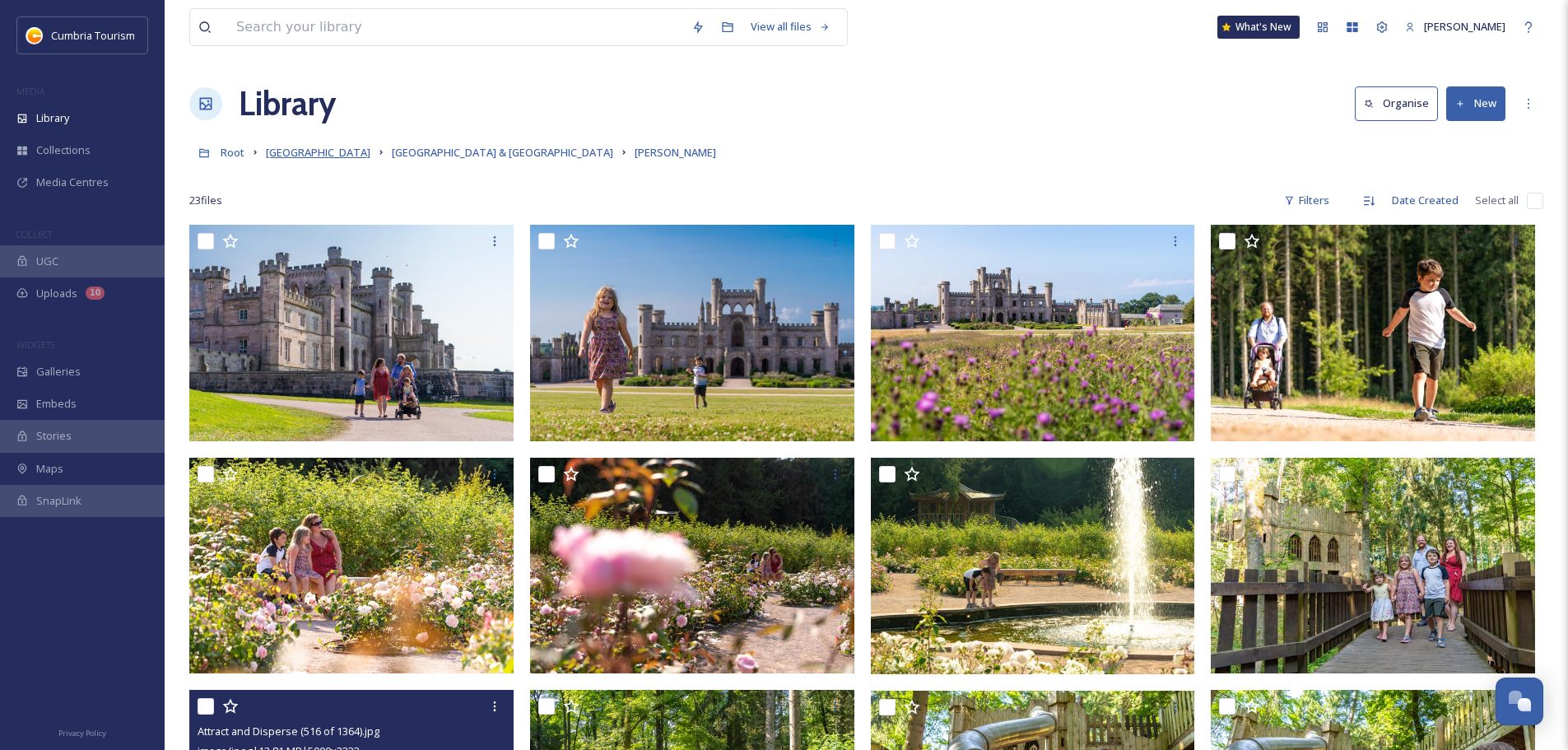
click at [312, 147] on span "[GEOGRAPHIC_DATA]" at bounding box center [318, 152] width 105 height 15
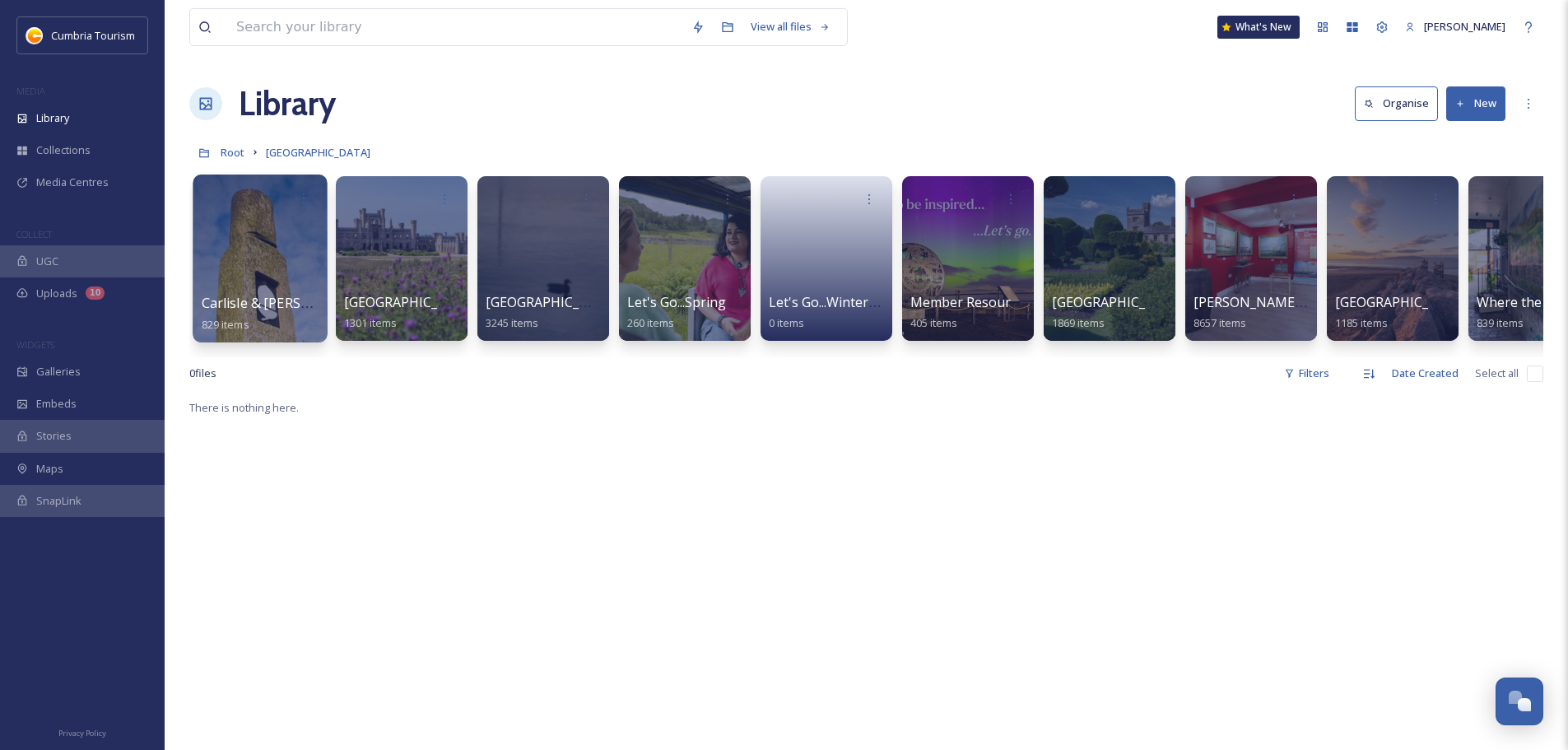
click at [270, 309] on span "Carlisle & [PERSON_NAME]'s Wall" at bounding box center [307, 302] width 210 height 18
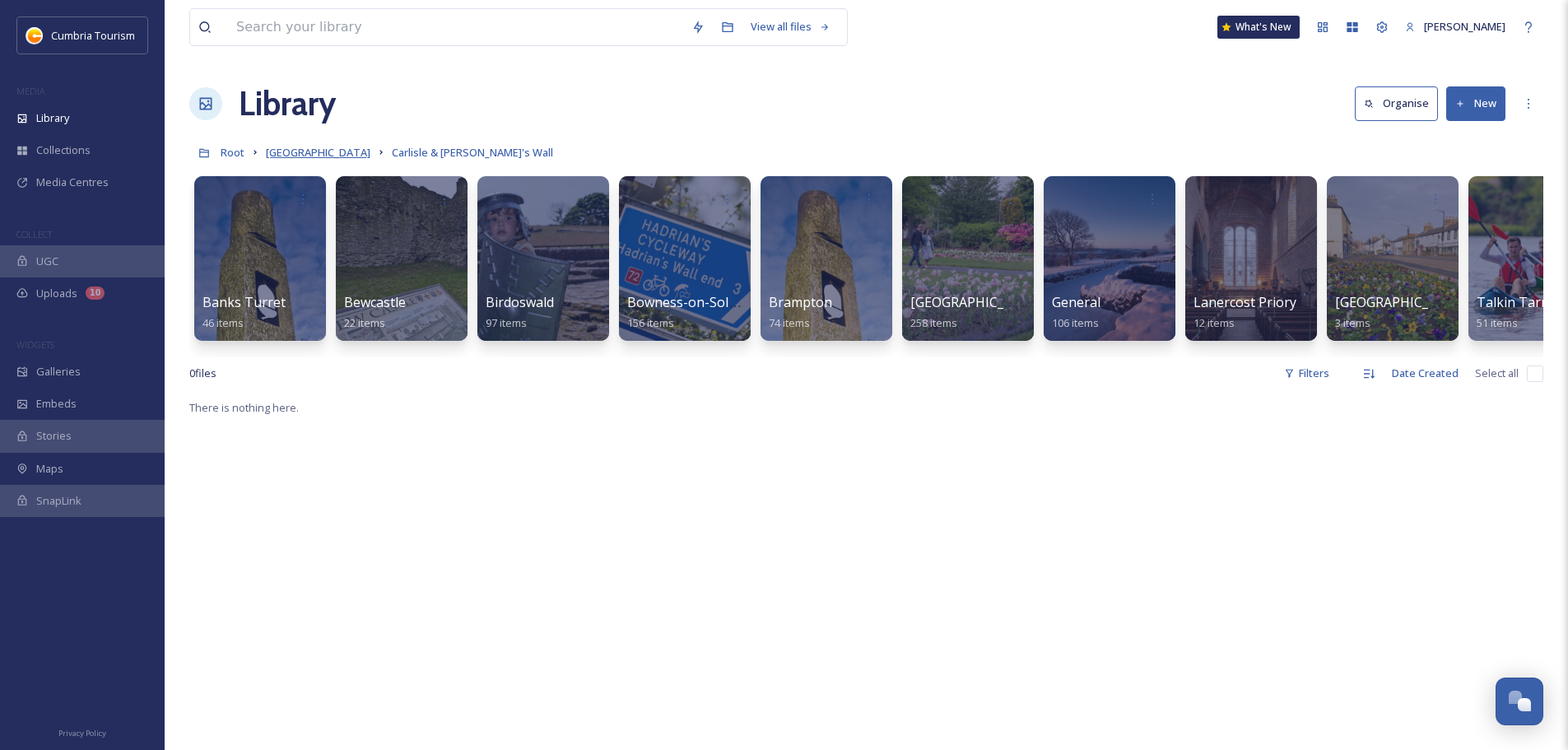
click at [353, 158] on span "[GEOGRAPHIC_DATA]" at bounding box center [318, 152] width 105 height 15
